Goal: Information Seeking & Learning: Learn about a topic

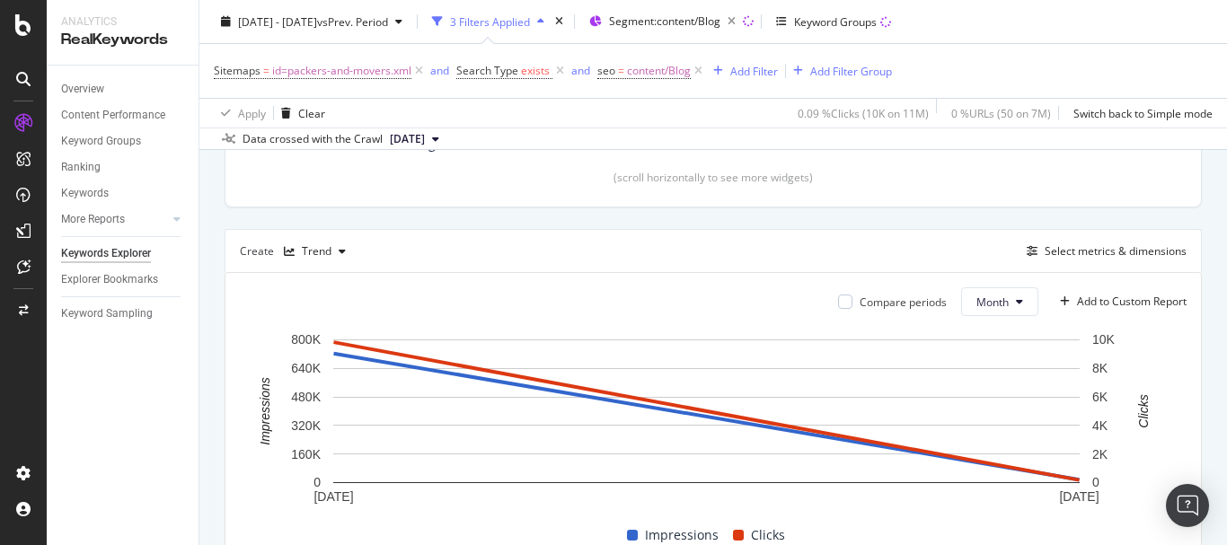
scroll to position [389, 0]
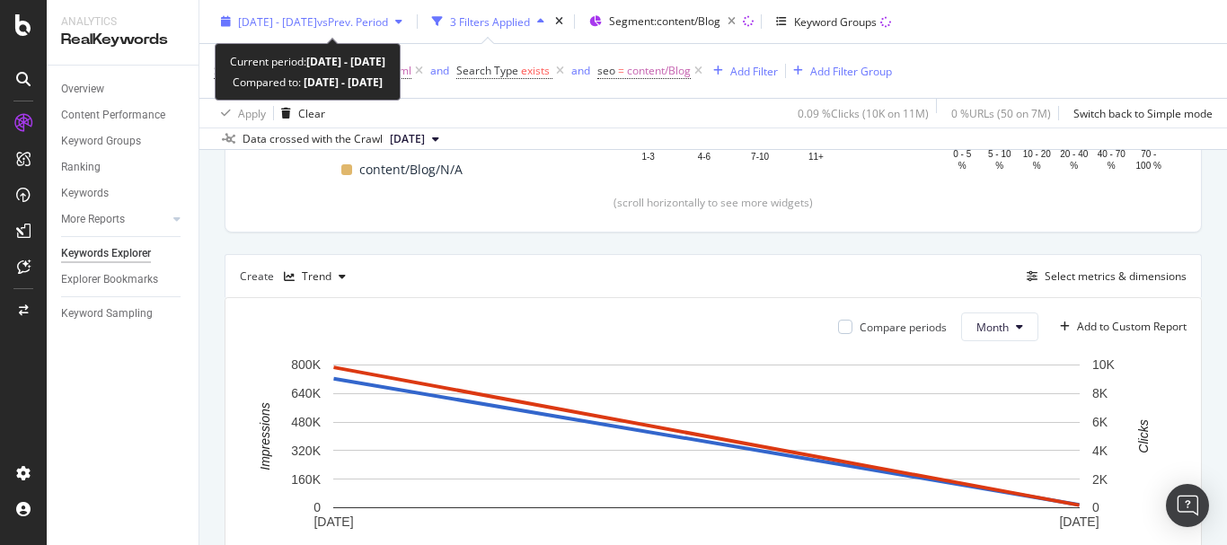
click at [385, 28] on span "vs Prev. Period" at bounding box center [352, 20] width 71 height 15
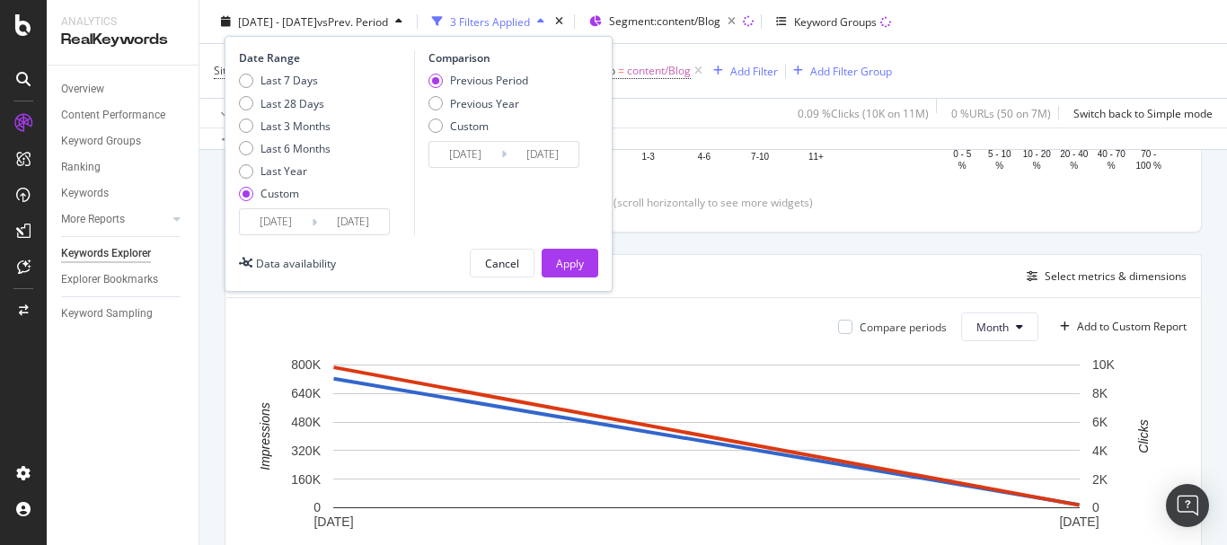
click at [287, 221] on input "[DATE]" at bounding box center [276, 221] width 72 height 25
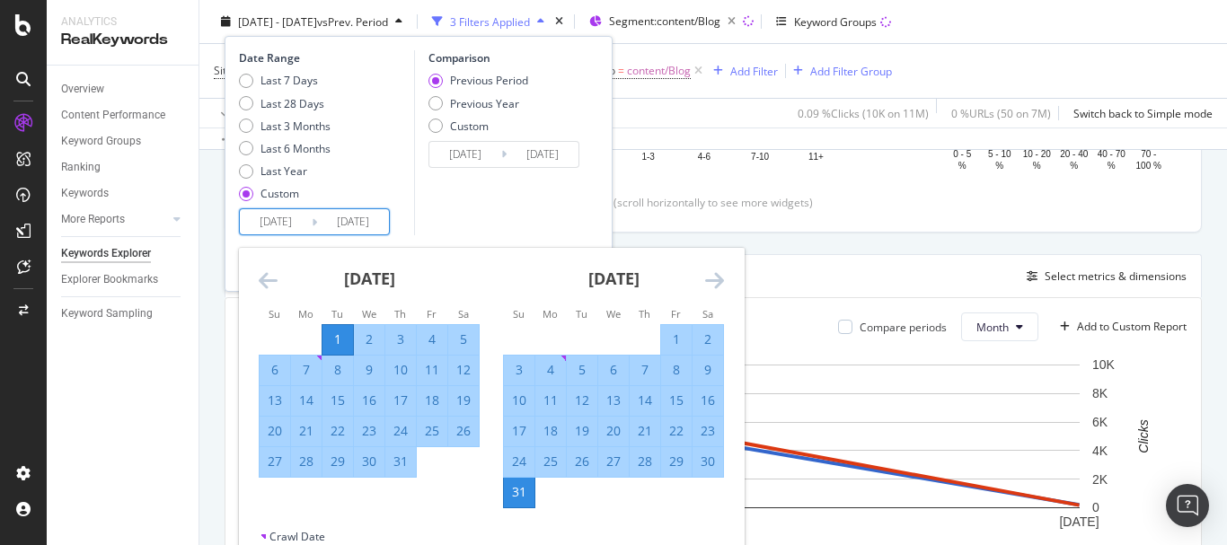
click at [272, 280] on icon "Move backward to switch to the previous month." at bounding box center [268, 281] width 19 height 22
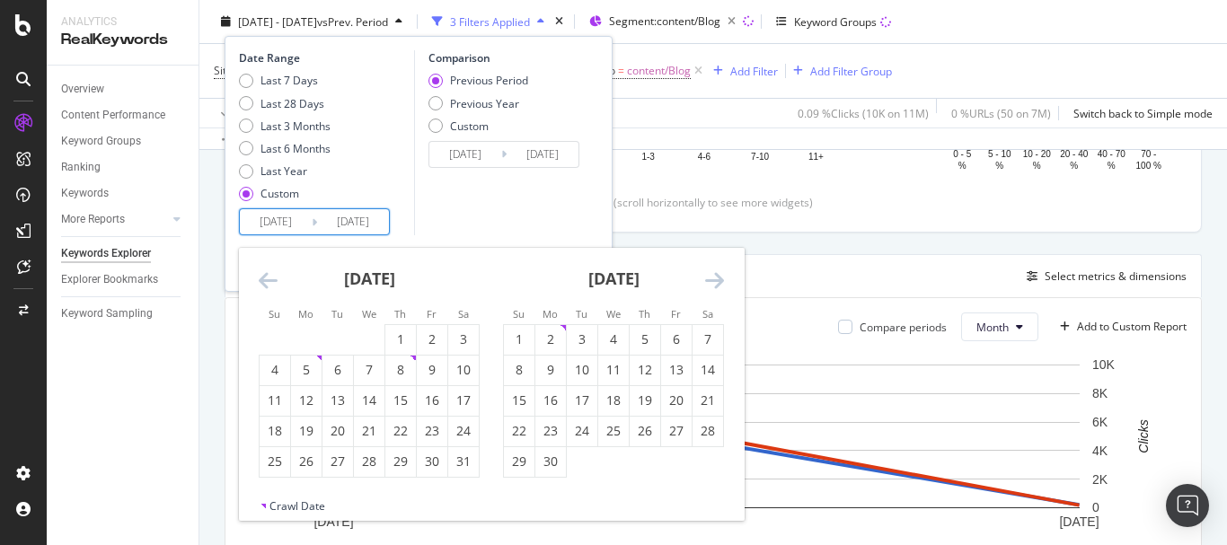
click at [272, 280] on icon "Move backward to switch to the previous month." at bounding box center [268, 281] width 19 height 22
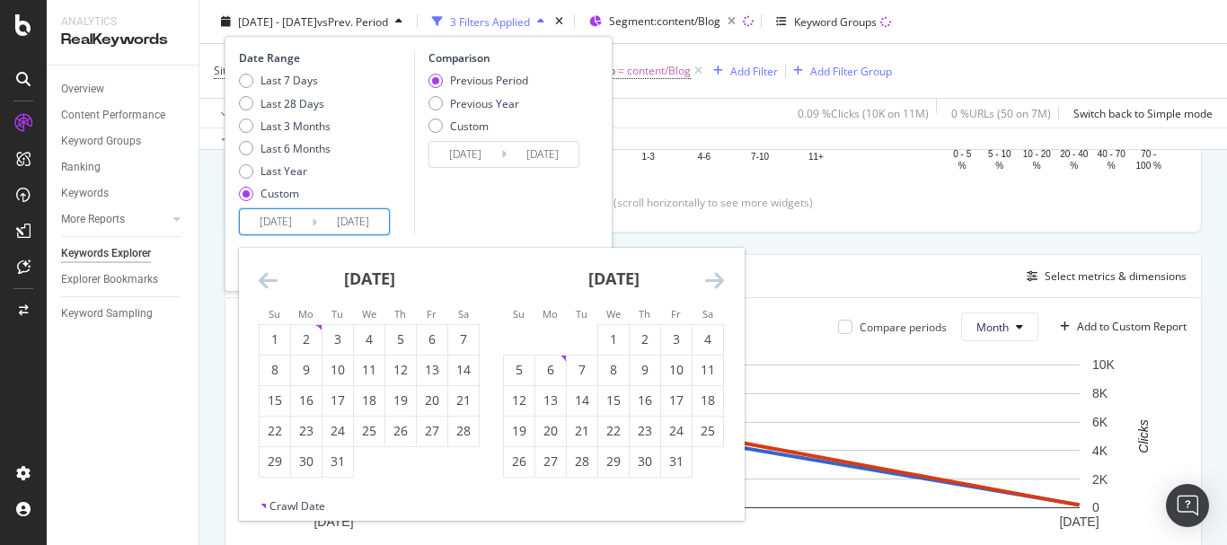
click at [272, 280] on icon "Move backward to switch to the previous month." at bounding box center [268, 281] width 19 height 22
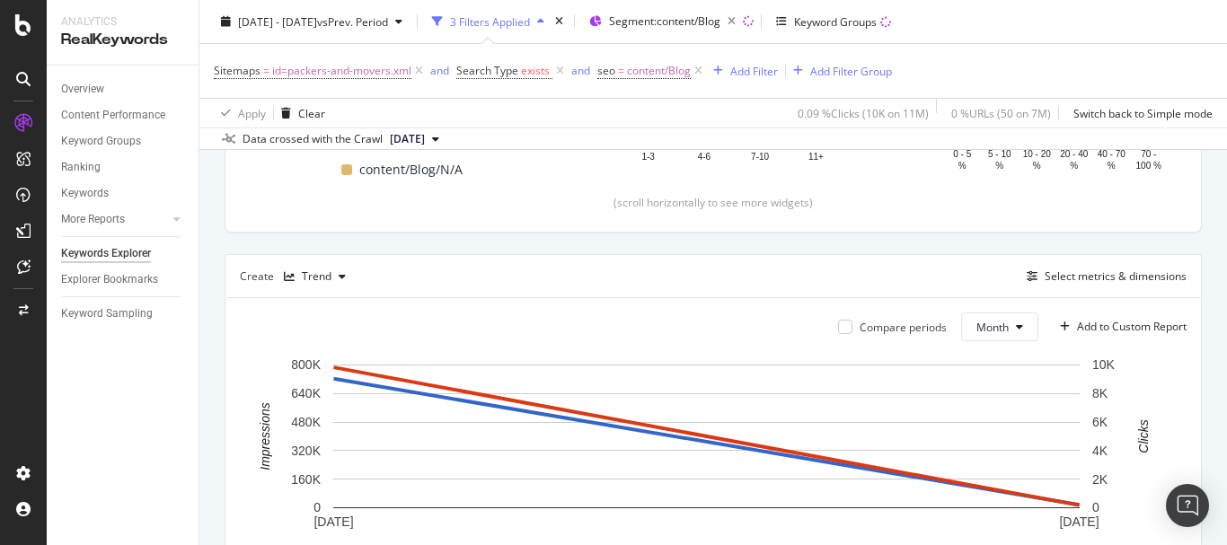
click at [847, 264] on div "Create Trend Select metrics & dimensions" at bounding box center [714, 275] width 978 height 43
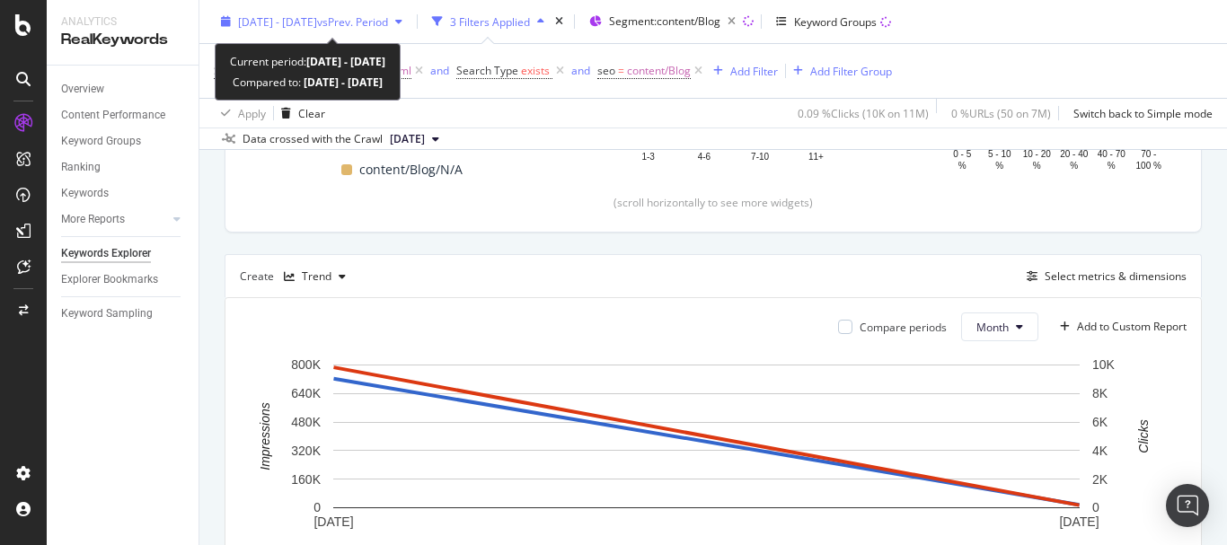
click at [317, 25] on span "[DATE] - [DATE]" at bounding box center [277, 20] width 79 height 15
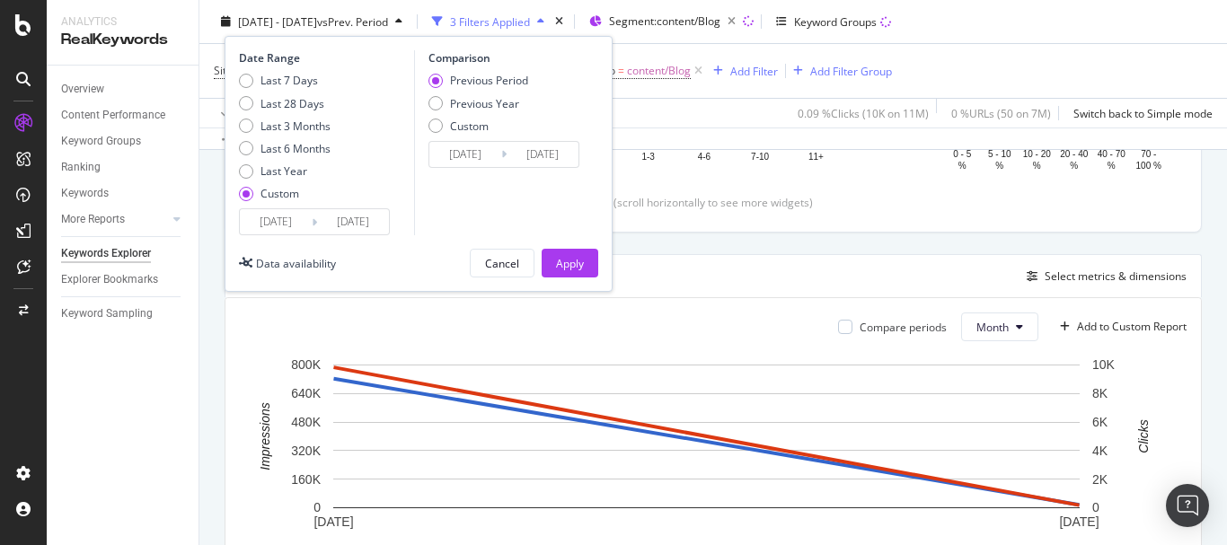
click at [274, 215] on input "[DATE]" at bounding box center [276, 221] width 72 height 25
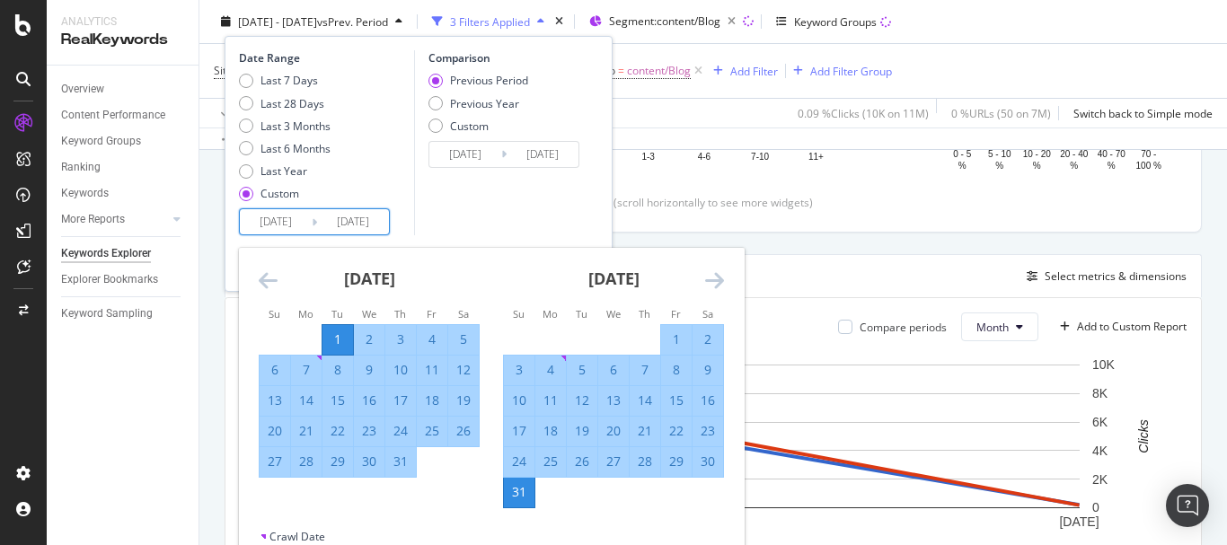
click at [264, 273] on icon "Move backward to switch to the previous month." at bounding box center [268, 281] width 19 height 22
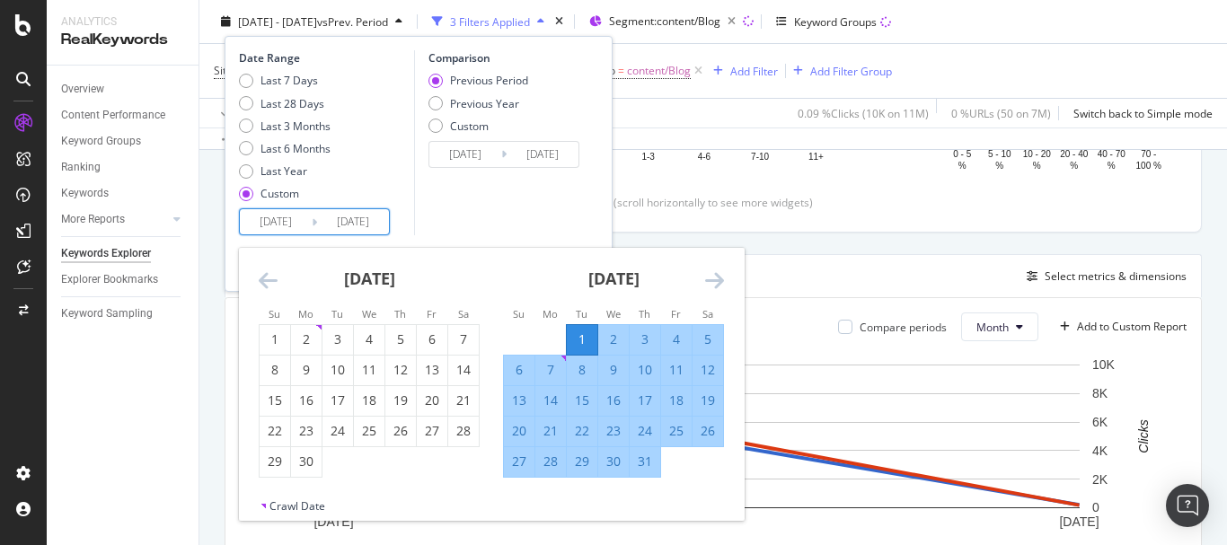
click at [264, 273] on icon "Move backward to switch to the previous month." at bounding box center [268, 281] width 19 height 22
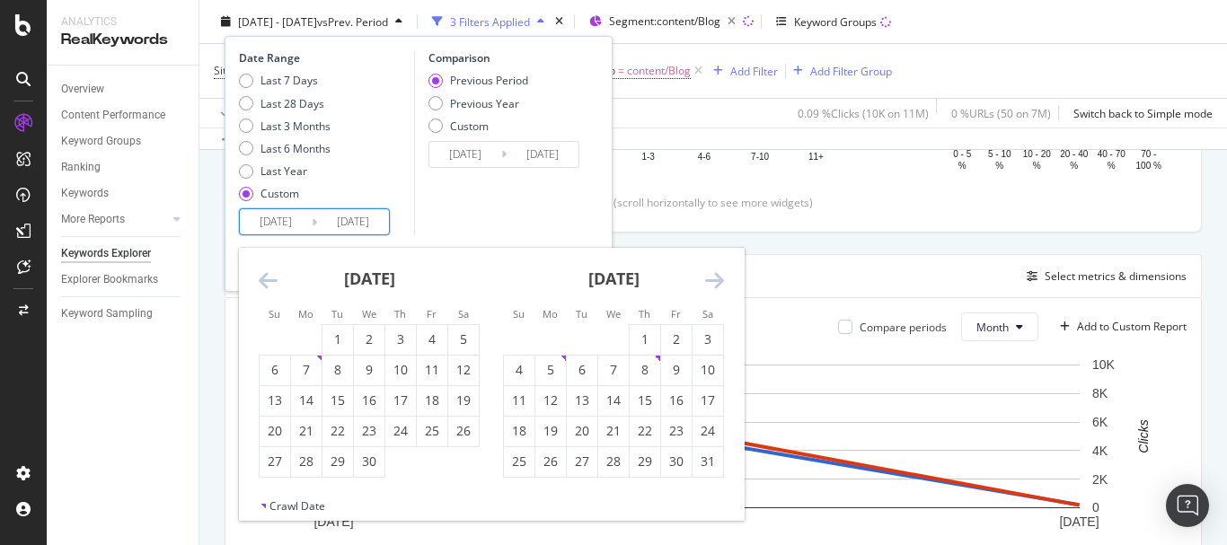
click at [264, 273] on icon "Move backward to switch to the previous month." at bounding box center [268, 281] width 19 height 22
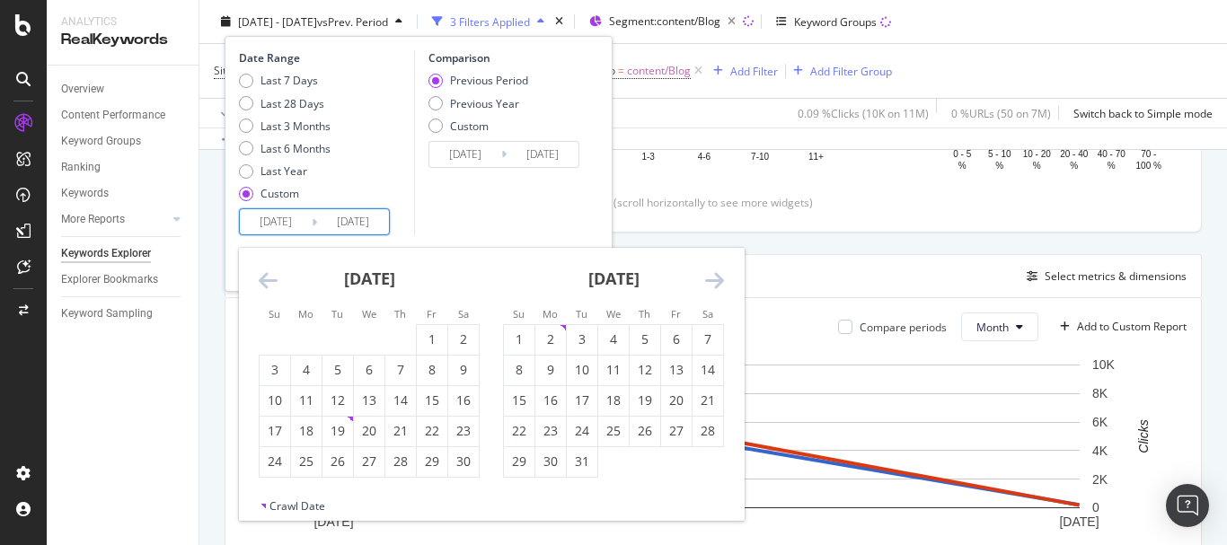
click at [264, 273] on icon "Move backward to switch to the previous month." at bounding box center [268, 281] width 19 height 22
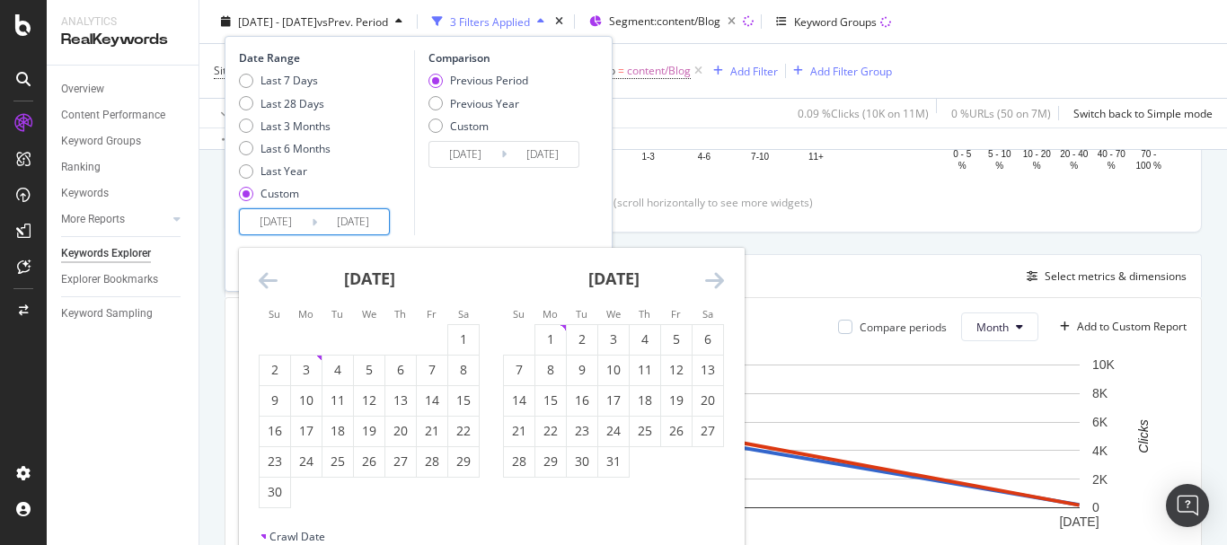
click at [264, 273] on icon "Move backward to switch to the previous month." at bounding box center [268, 281] width 19 height 22
click at [363, 327] on div "1" at bounding box center [369, 340] width 31 height 30
type input "[DATE]"
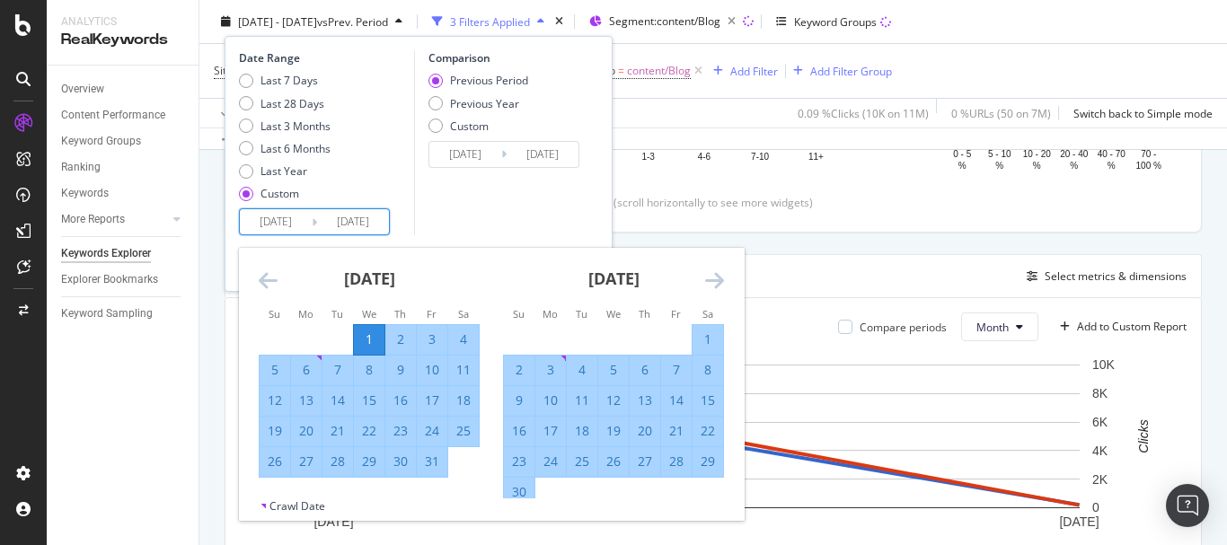
click at [722, 271] on icon "Move forward to switch to the next month." at bounding box center [714, 281] width 19 height 22
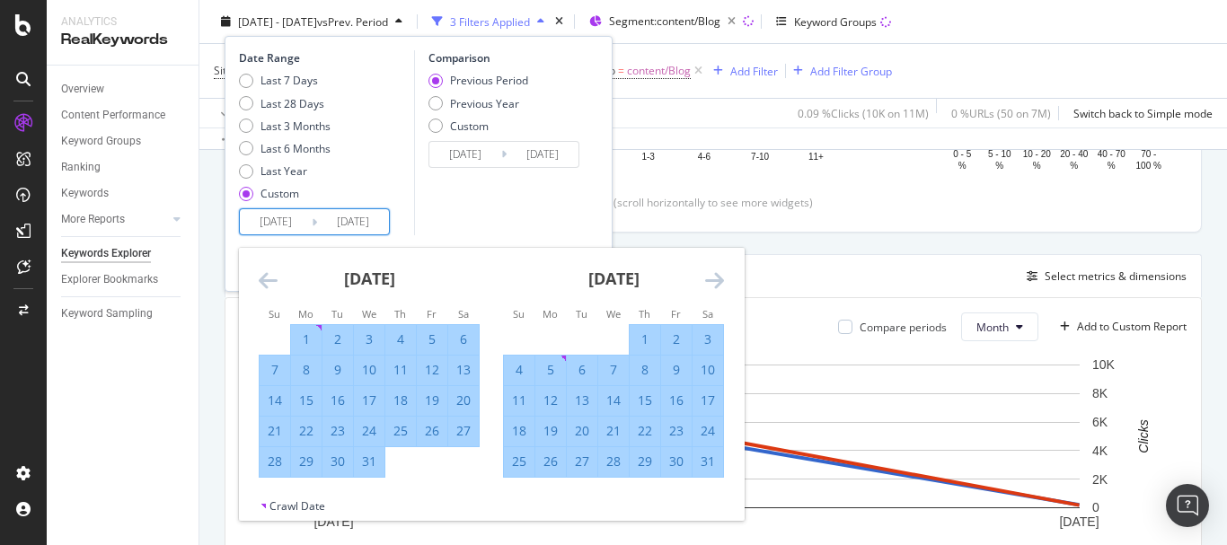
click at [722, 271] on icon "Move forward to switch to the next month." at bounding box center [714, 281] width 19 height 22
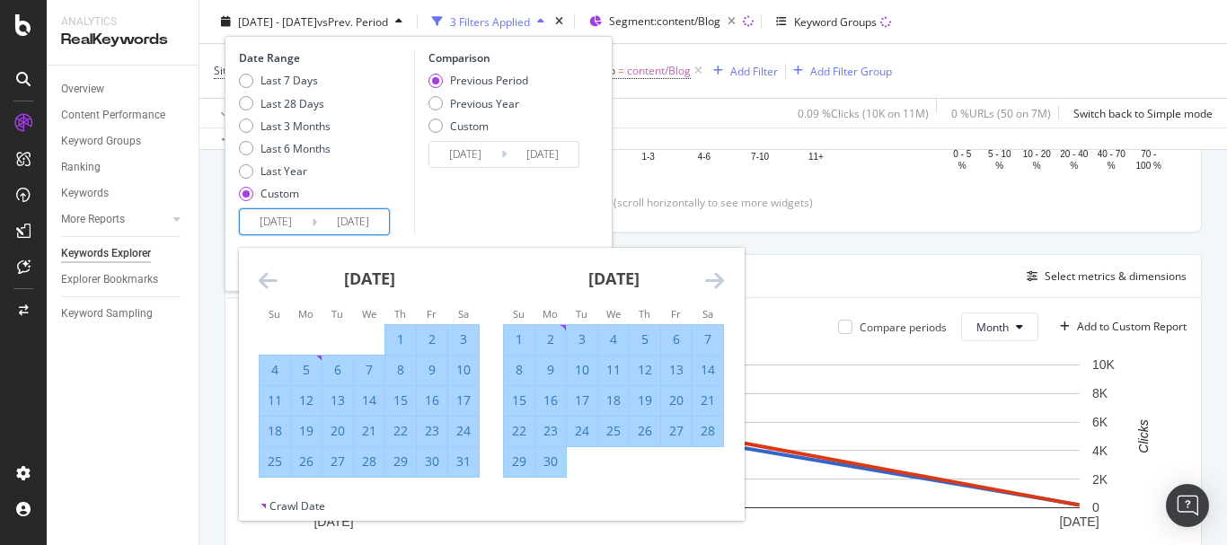
click at [722, 271] on icon "Move forward to switch to the next month." at bounding box center [714, 281] width 19 height 22
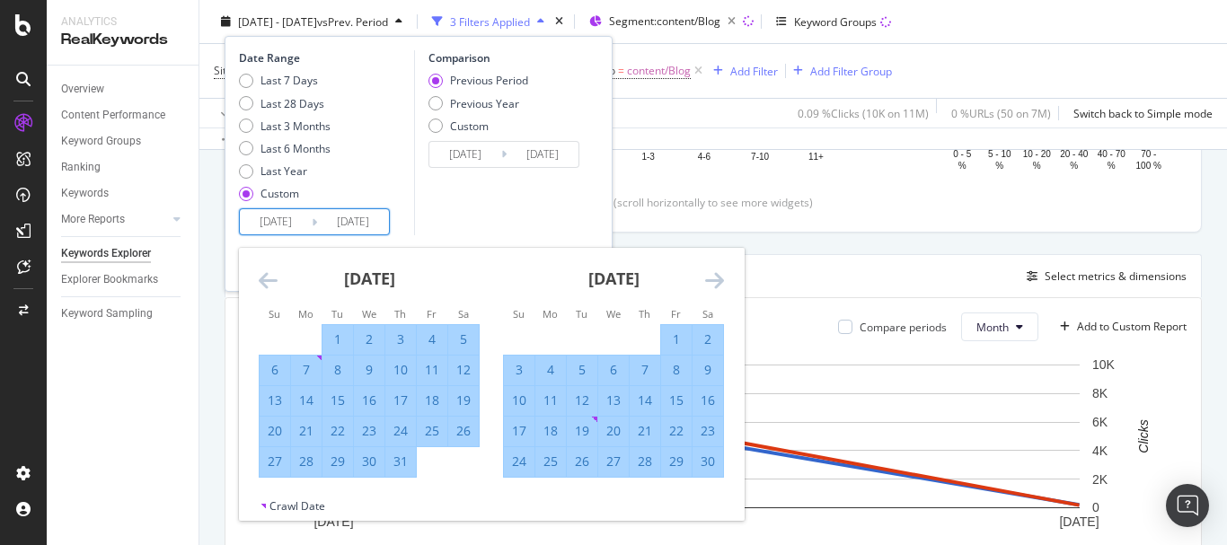
click at [722, 271] on icon "Move forward to switch to the next month." at bounding box center [714, 281] width 19 height 22
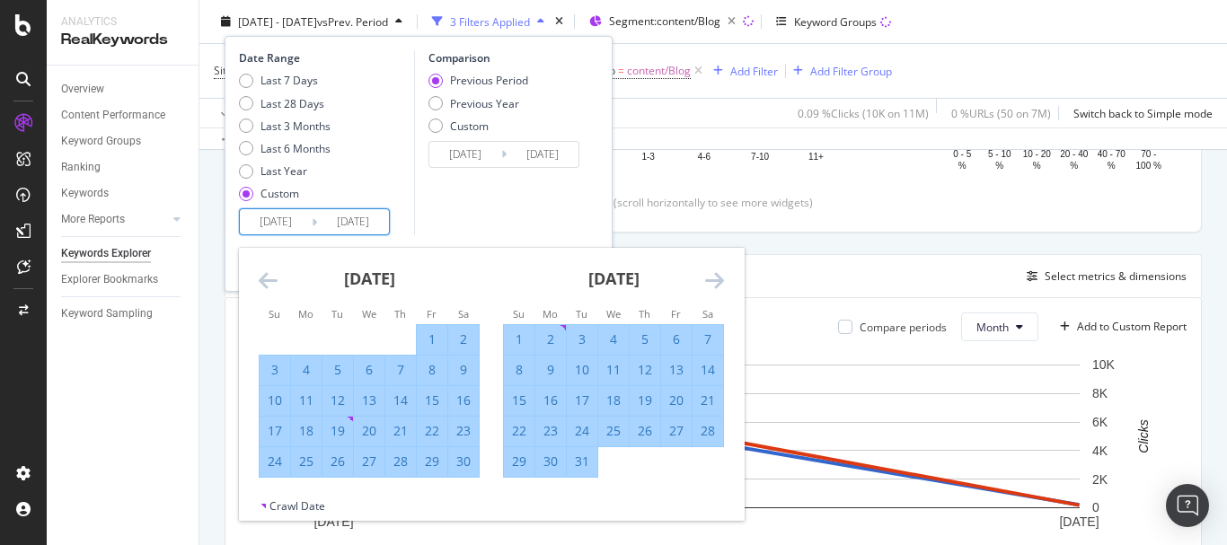
click at [587, 456] on div "31" at bounding box center [582, 462] width 31 height 18
type input "[DATE]"
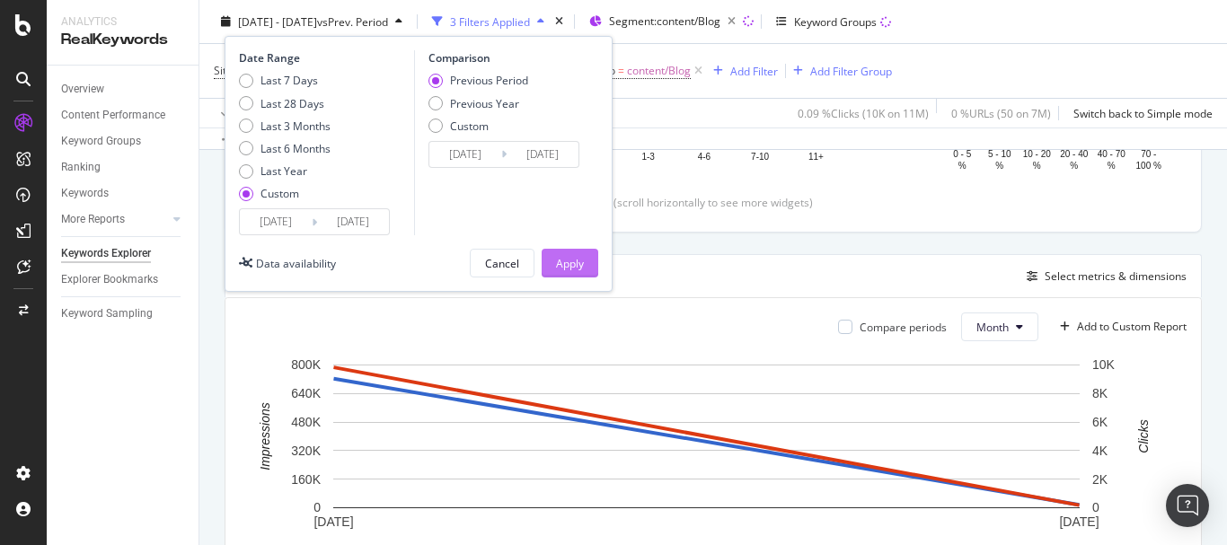
click at [582, 267] on div "Apply" at bounding box center [570, 262] width 28 height 15
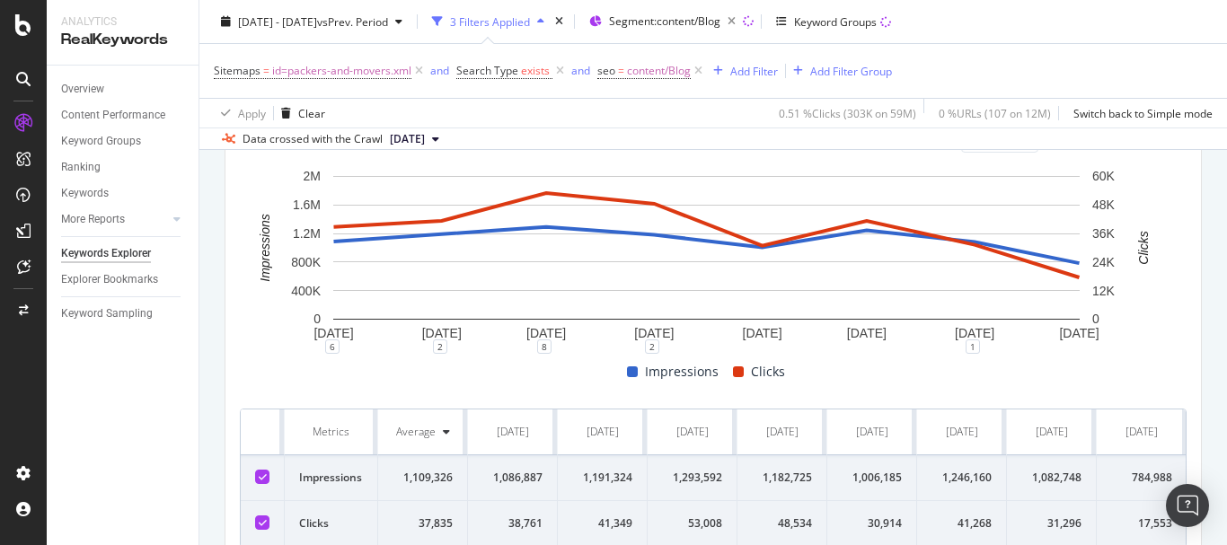
scroll to position [488, 0]
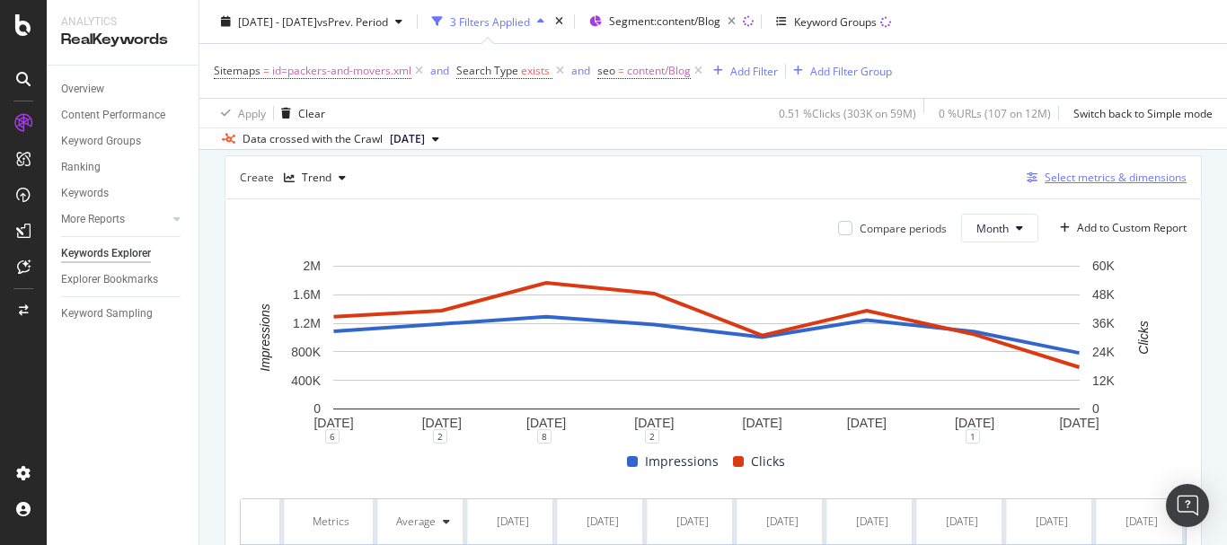
click at [1045, 180] on div "Select metrics & dimensions" at bounding box center [1116, 177] width 142 height 15
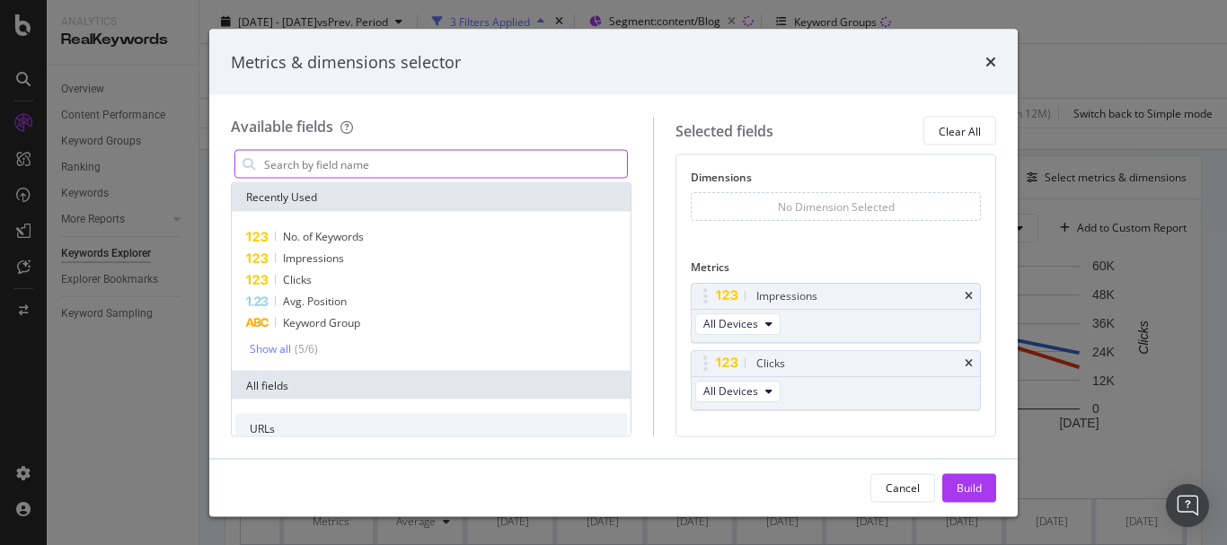
click at [436, 152] on input "modal" at bounding box center [444, 164] width 365 height 27
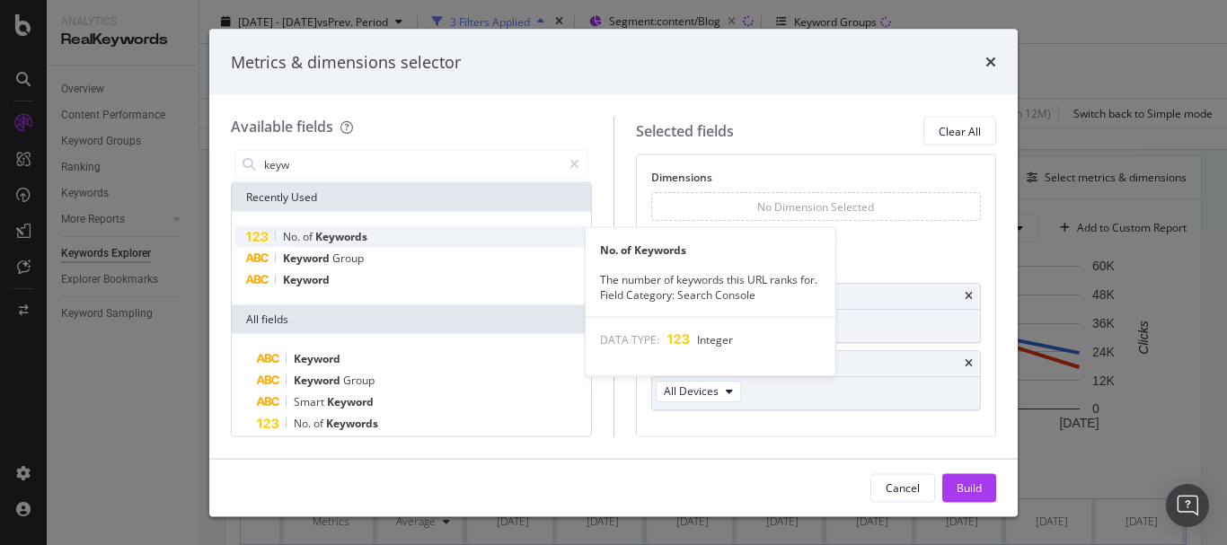
type input "keyw"
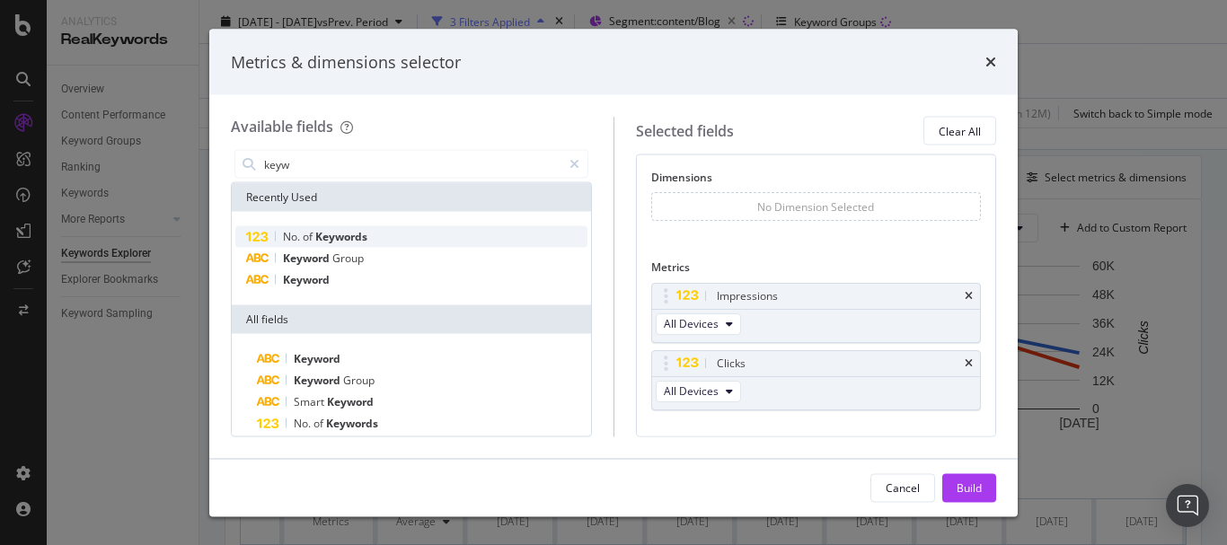
click at [402, 242] on div "No. of Keywords" at bounding box center [411, 237] width 352 height 22
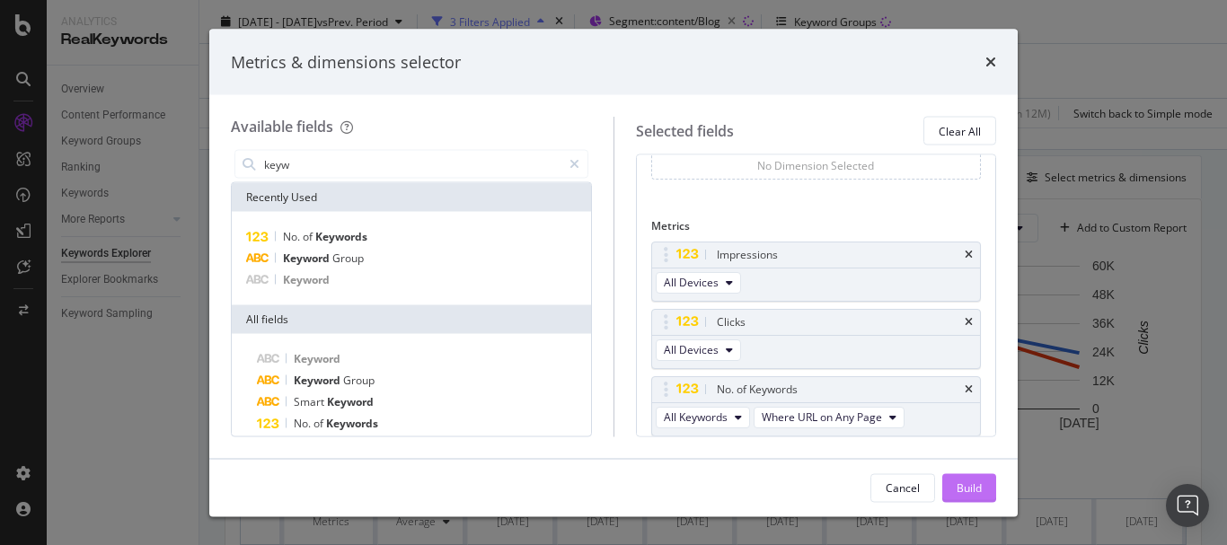
click at [965, 475] on div "Build" at bounding box center [969, 487] width 25 height 27
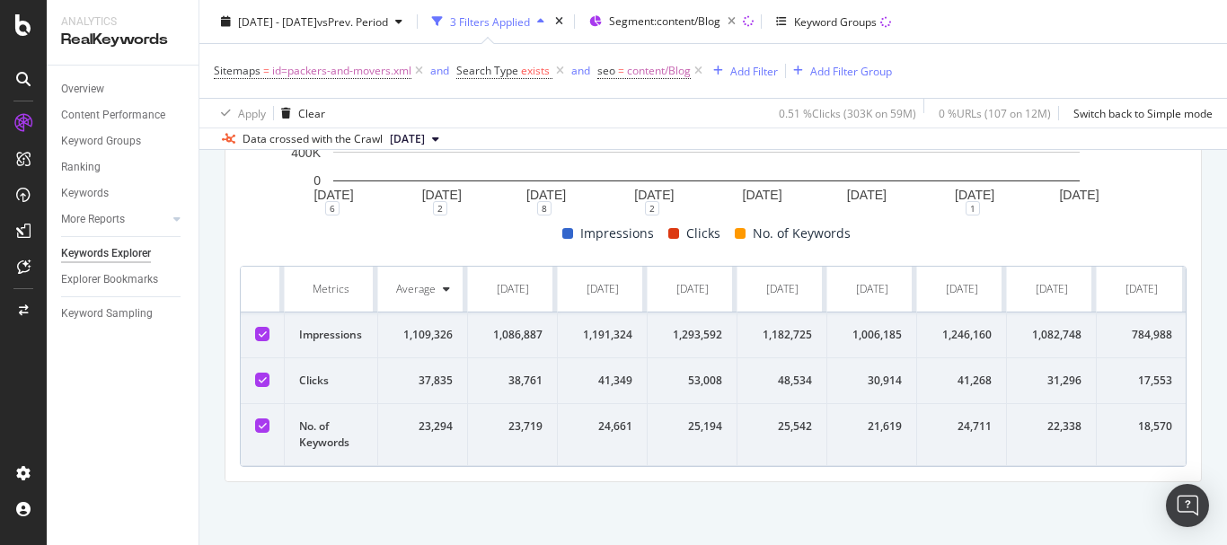
click at [709, 419] on div "25,194" at bounding box center [692, 427] width 60 height 16
copy div "25,194"
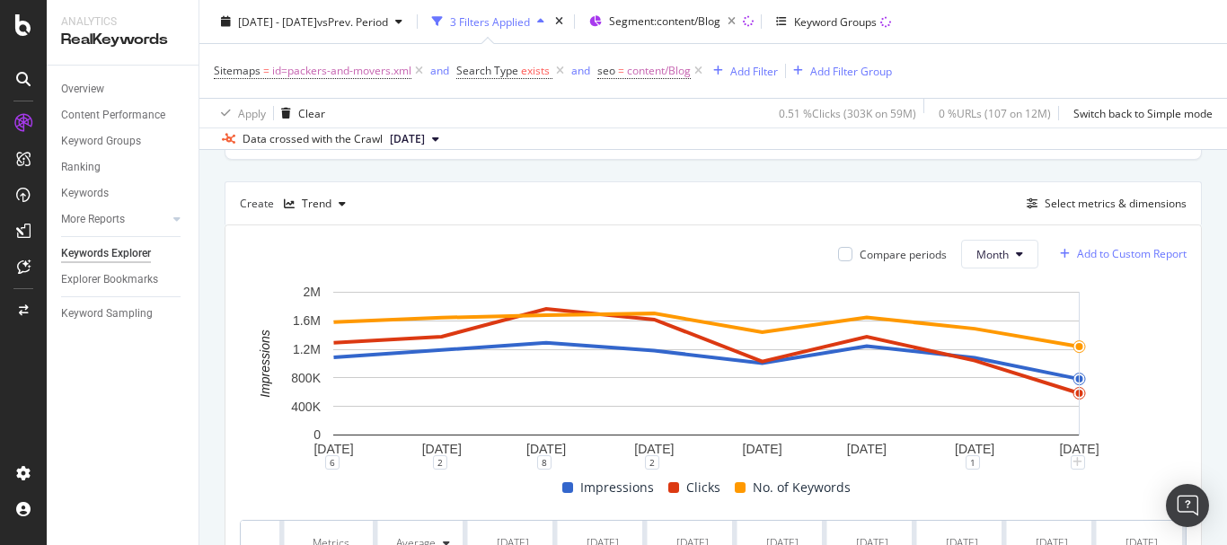
scroll to position [460, 0]
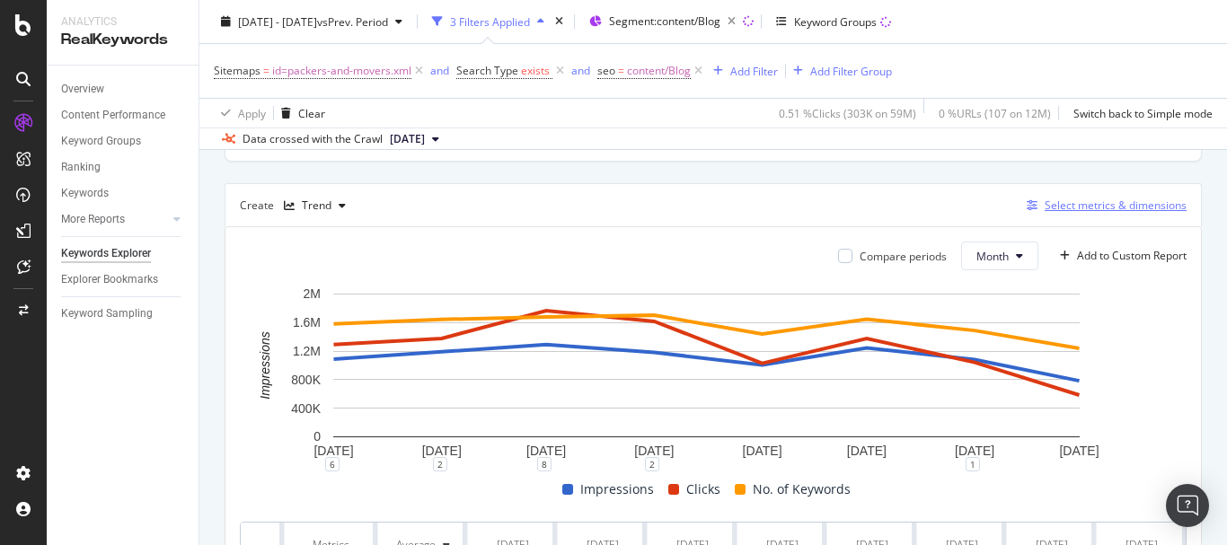
click at [1058, 204] on div "Select metrics & dimensions" at bounding box center [1116, 205] width 142 height 15
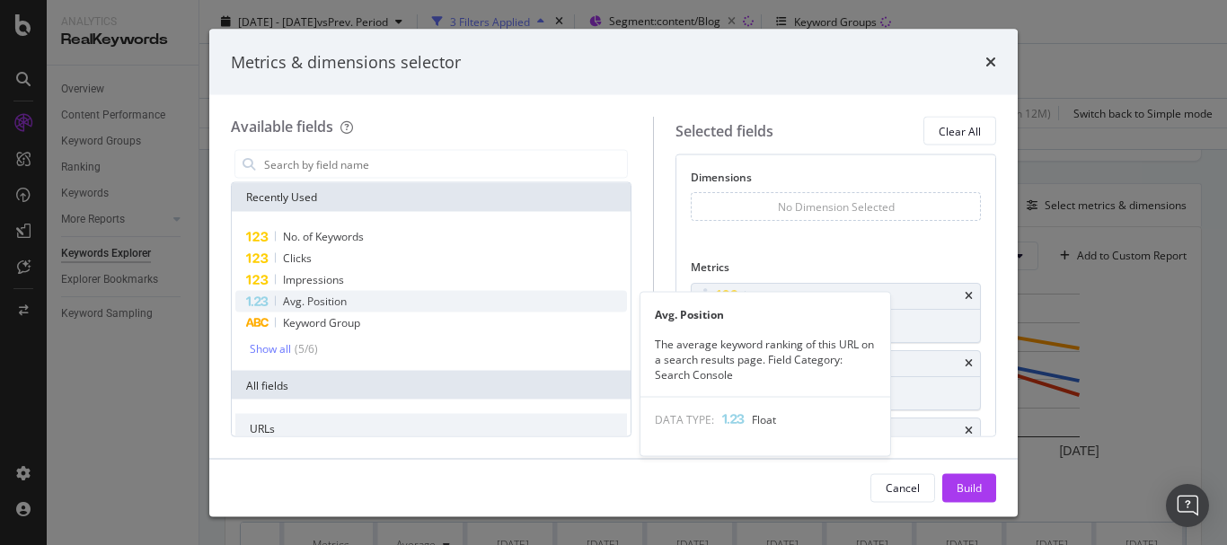
click at [299, 303] on span "Avg. Position" at bounding box center [315, 301] width 64 height 15
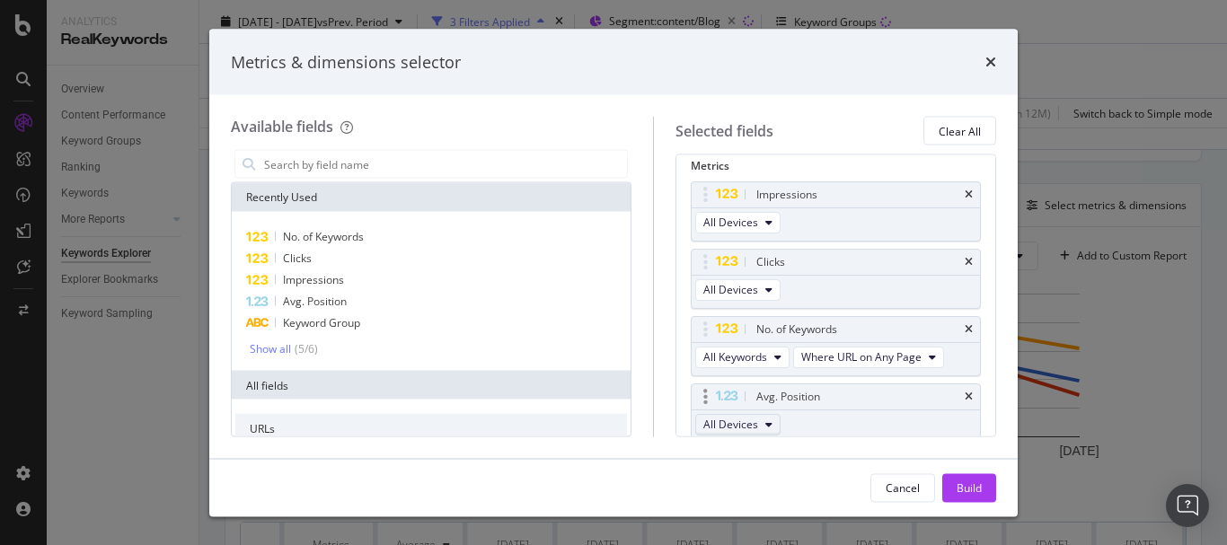
scroll to position [109, 0]
drag, startPoint x: 718, startPoint y: 392, endPoint x: 709, endPoint y: 197, distance: 195.2
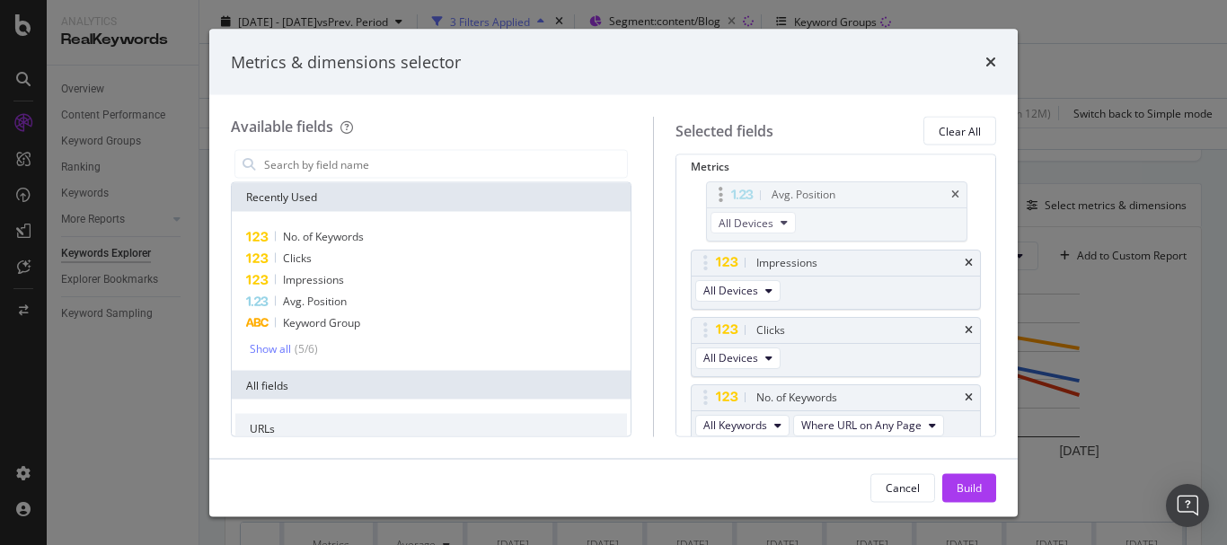
click at [709, 197] on body "Analytics RealKeywords Overview Content Performance Keyword Groups Ranking Keyw…" at bounding box center [613, 272] width 1227 height 545
click at [977, 486] on div "Build" at bounding box center [969, 487] width 25 height 15
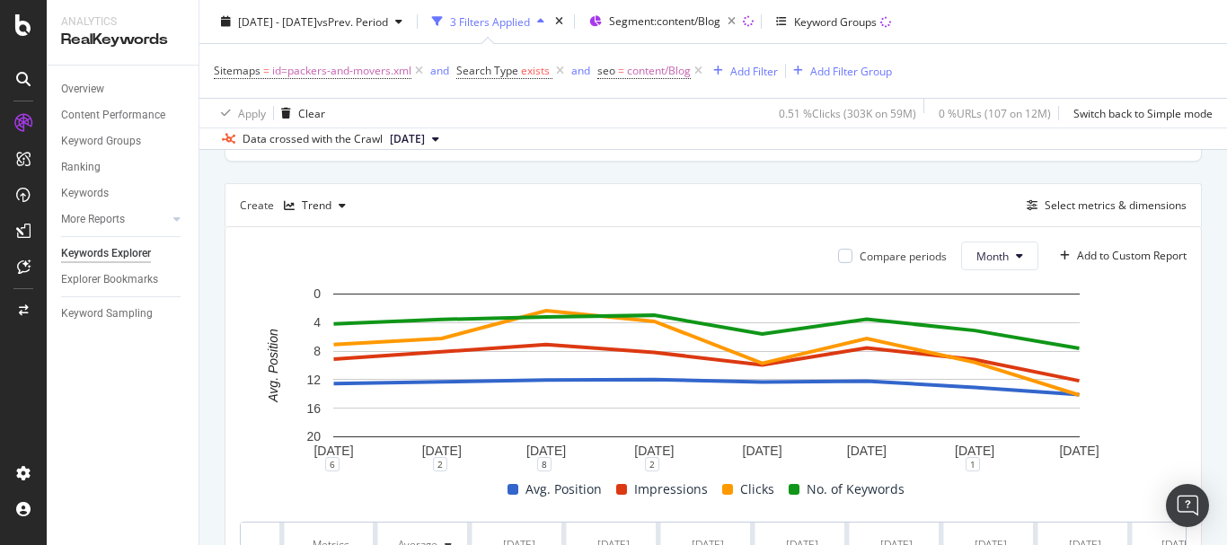
click at [220, 280] on div "By URL Top Charts Clicks By seo Level 3 By: seo Level 3 Hold CTRL while clickin…" at bounding box center [713, 299] width 1028 height 1129
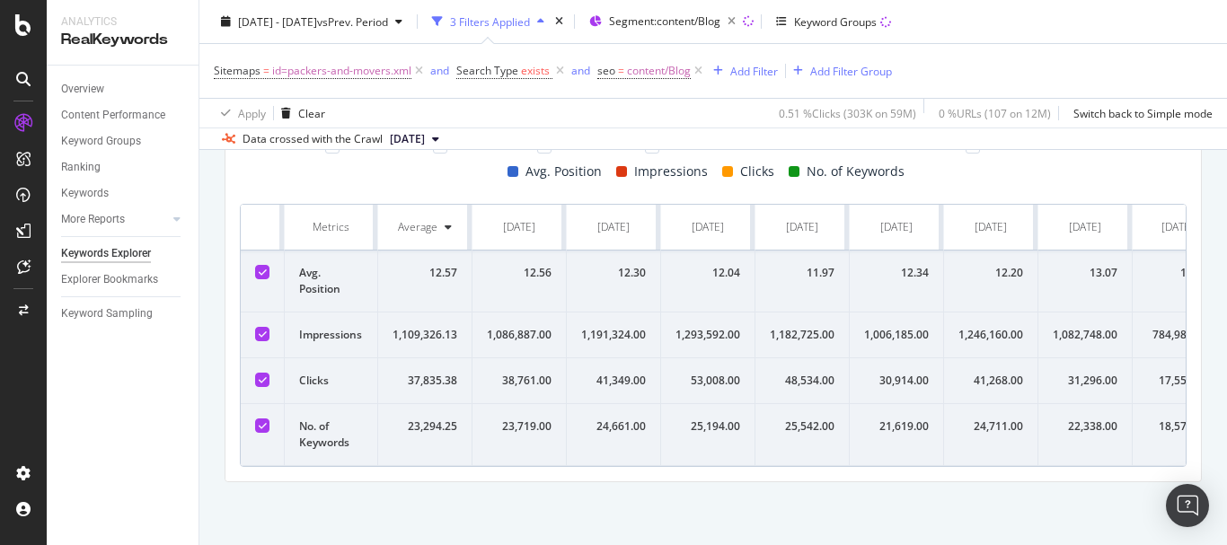
scroll to position [792, 0]
click at [530, 265] on div "12.56" at bounding box center [519, 273] width 65 height 16
copy div "12.56"
click at [522, 327] on div "1,086,887.00" at bounding box center [519, 335] width 65 height 16
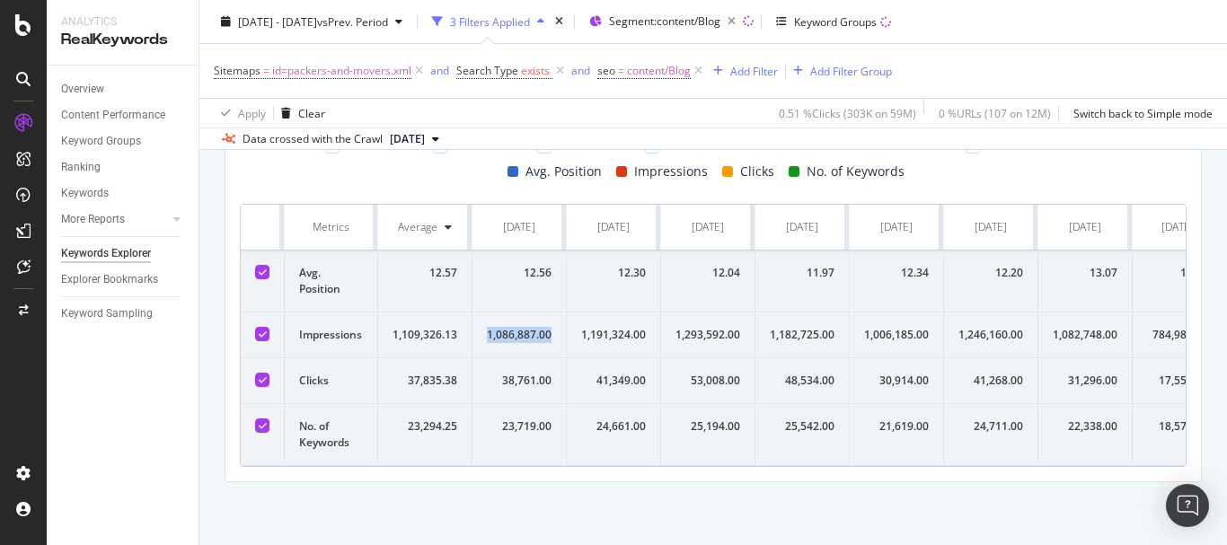
click at [522, 327] on div "1,086,887.00" at bounding box center [519, 335] width 65 height 16
copy div "1,086,887.00"
click at [523, 373] on div "38,761.00" at bounding box center [519, 381] width 65 height 16
copy div "38,761.00"
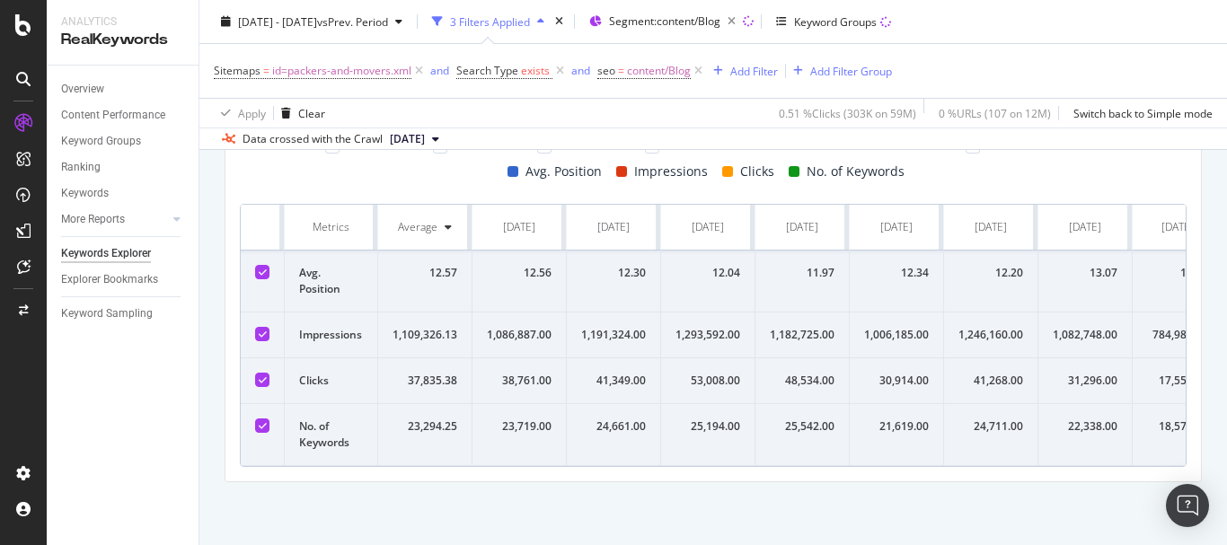
click at [527, 419] on div "23,719.00" at bounding box center [519, 427] width 65 height 16
copy div "23,719.00"
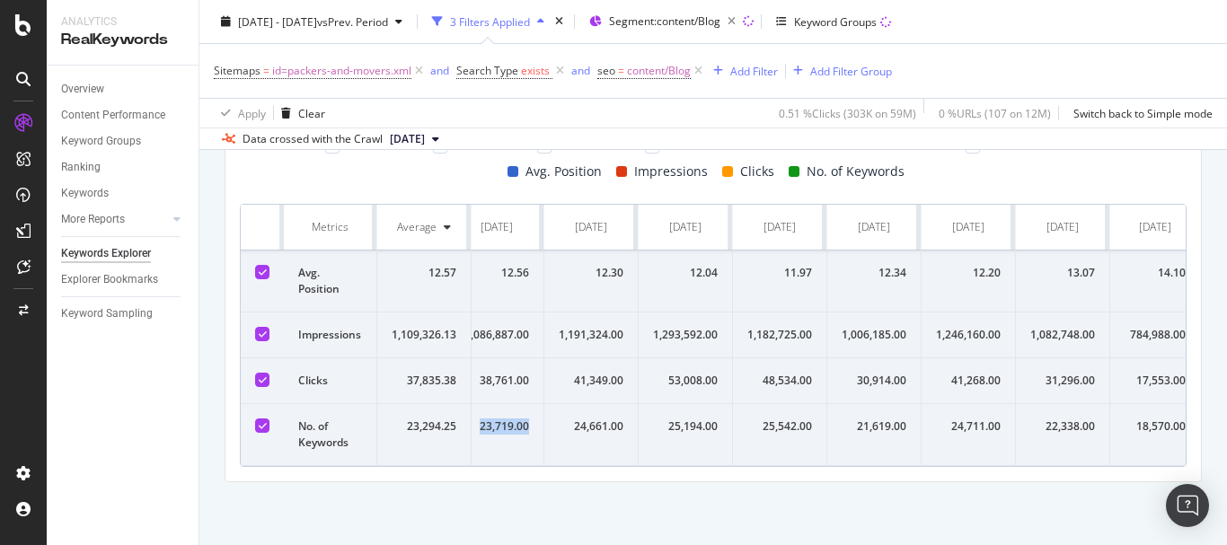
scroll to position [0, 23]
click at [699, 419] on div "25,194.00" at bounding box center [684, 427] width 65 height 16
click at [763, 419] on div "25,542.00" at bounding box center [779, 427] width 65 height 16
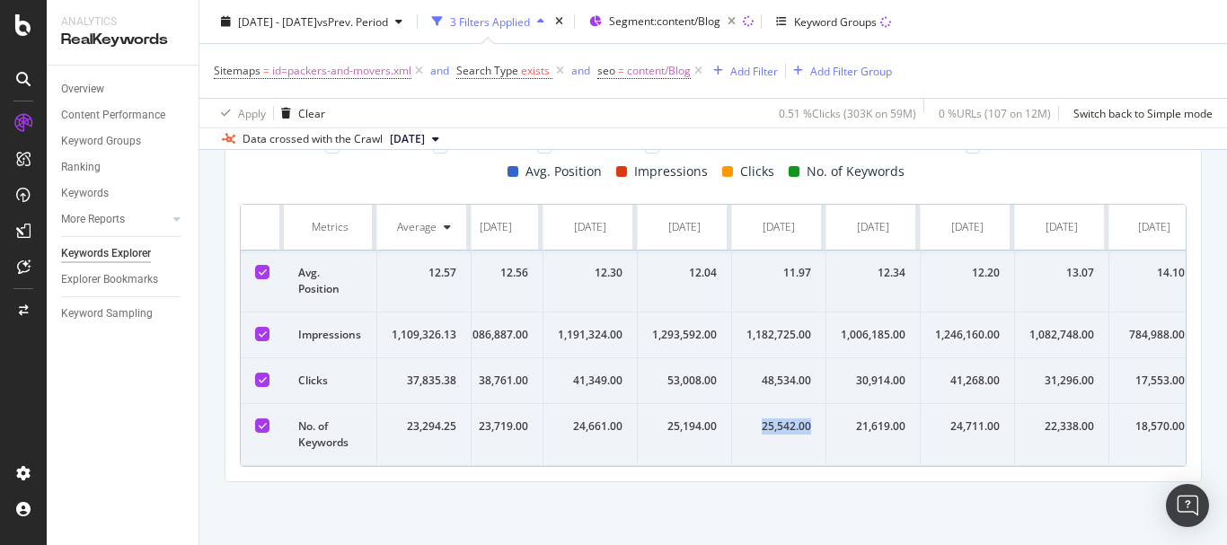
copy div "25,542.00"
click at [880, 419] on div "21,619.00" at bounding box center [873, 427] width 65 height 16
copy div "21,619.00"
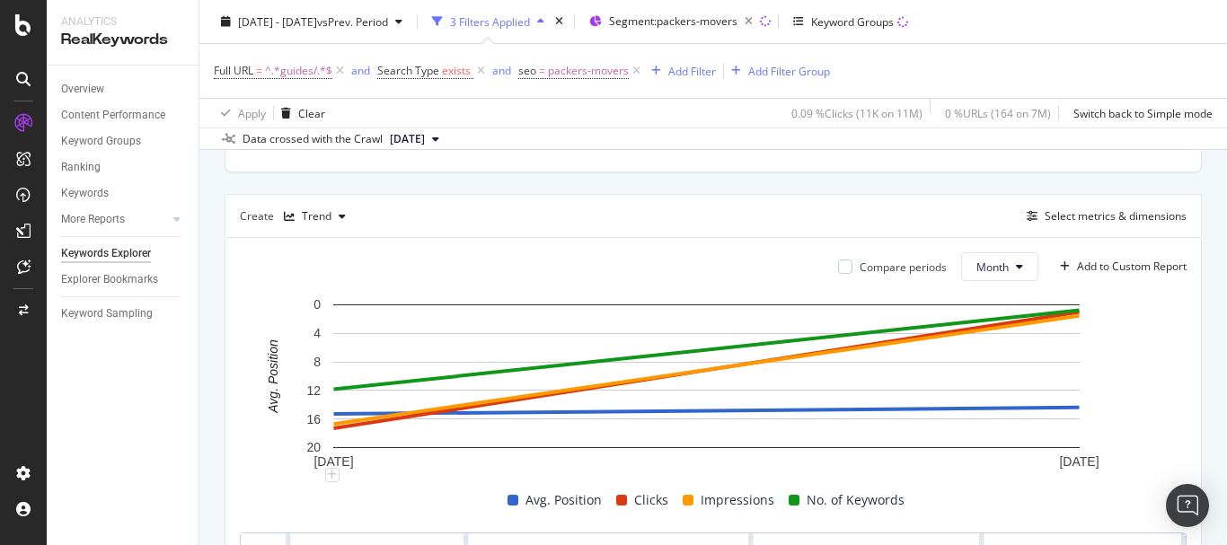
scroll to position [270, 0]
